Goal: Information Seeking & Learning: Learn about a topic

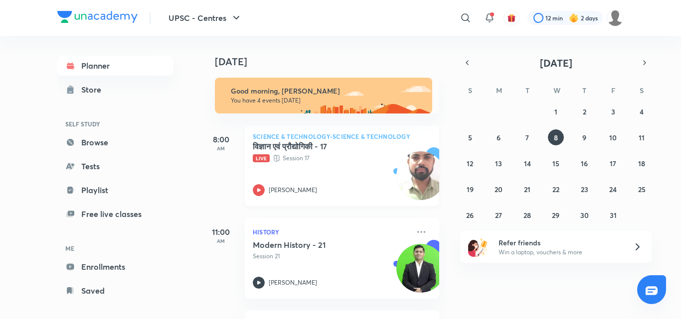
click at [354, 168] on div "विज्ञान एवं प्रौद्योगिकी - 17 Live Session 17 Mohammad Burhanuddin" at bounding box center [331, 169] width 156 height 55
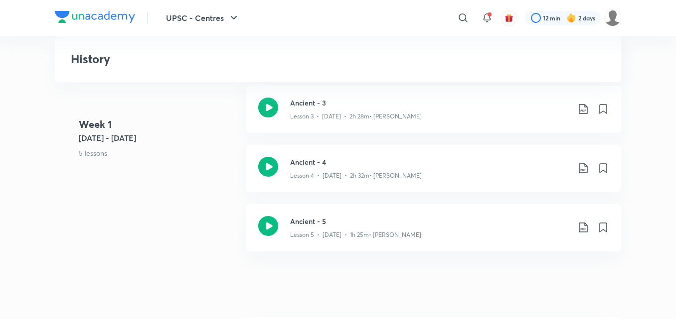
scroll to position [498, 0]
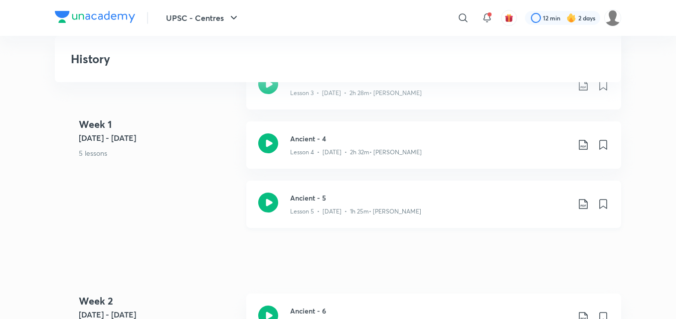
click at [433, 200] on h3 "Ancient - 5" at bounding box center [429, 198] width 279 height 10
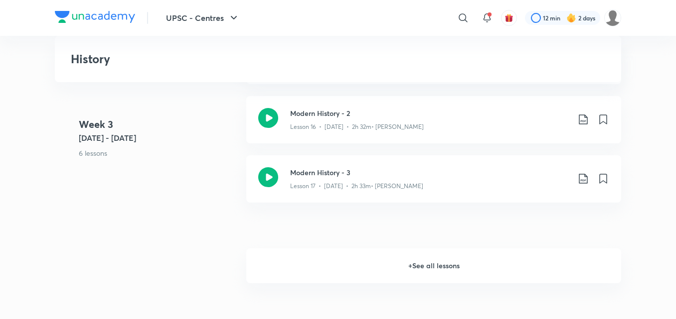
scroll to position [1316, 0]
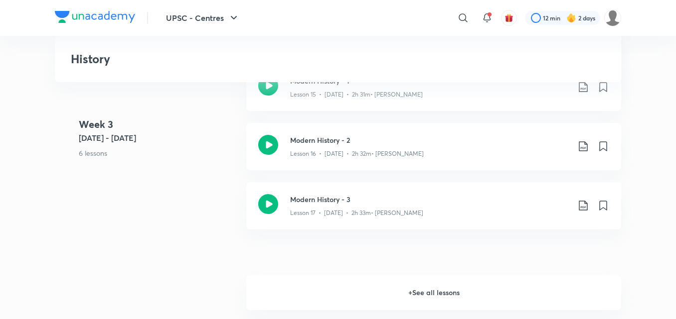
click at [431, 298] on h6 "+ See all lessons" at bounding box center [433, 293] width 375 height 35
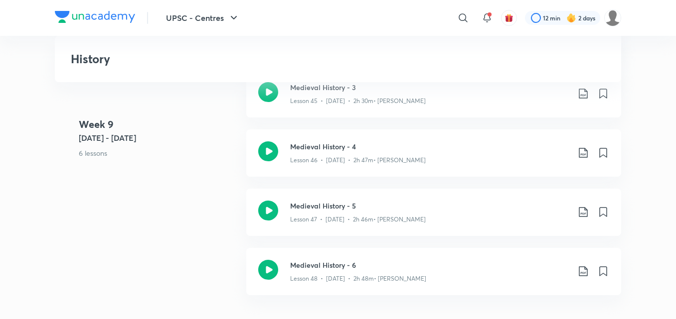
scroll to position [3409, 0]
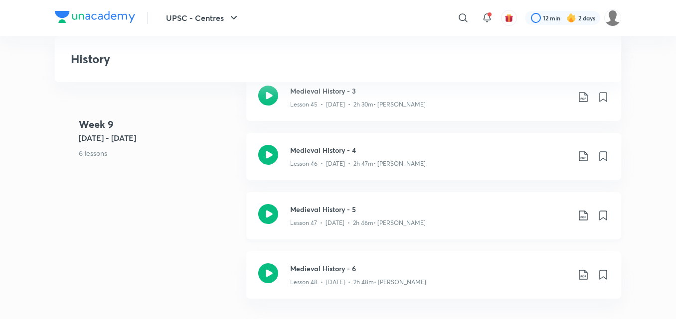
click at [387, 204] on h3 "Medieval History - 5" at bounding box center [429, 209] width 279 height 10
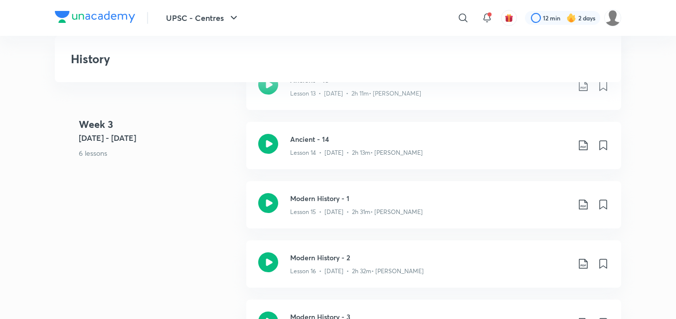
scroll to position [1296, 0]
